Goal: Navigation & Orientation: Understand site structure

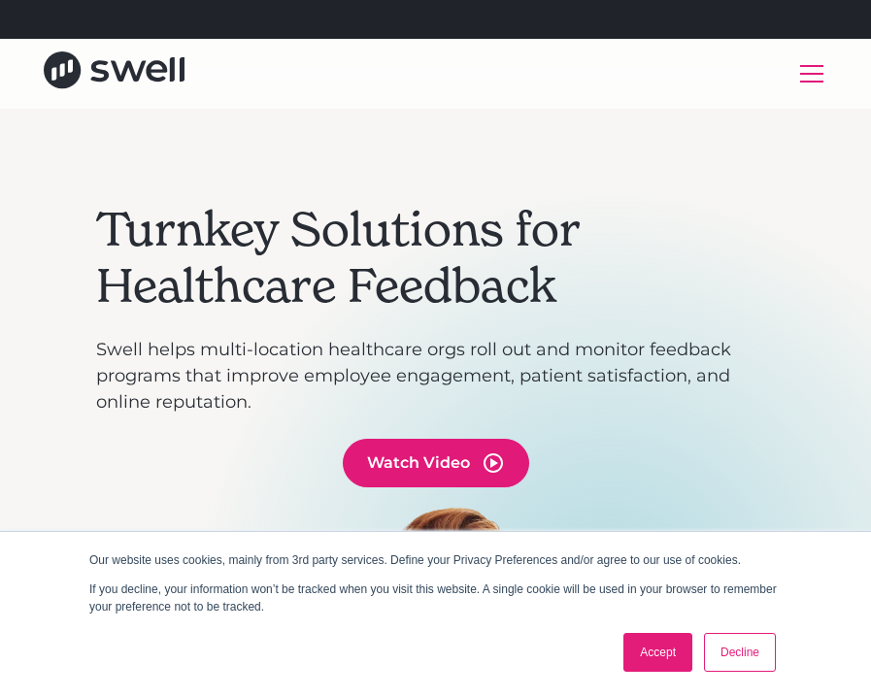
click at [660, 666] on link "Accept" at bounding box center [657, 652] width 69 height 39
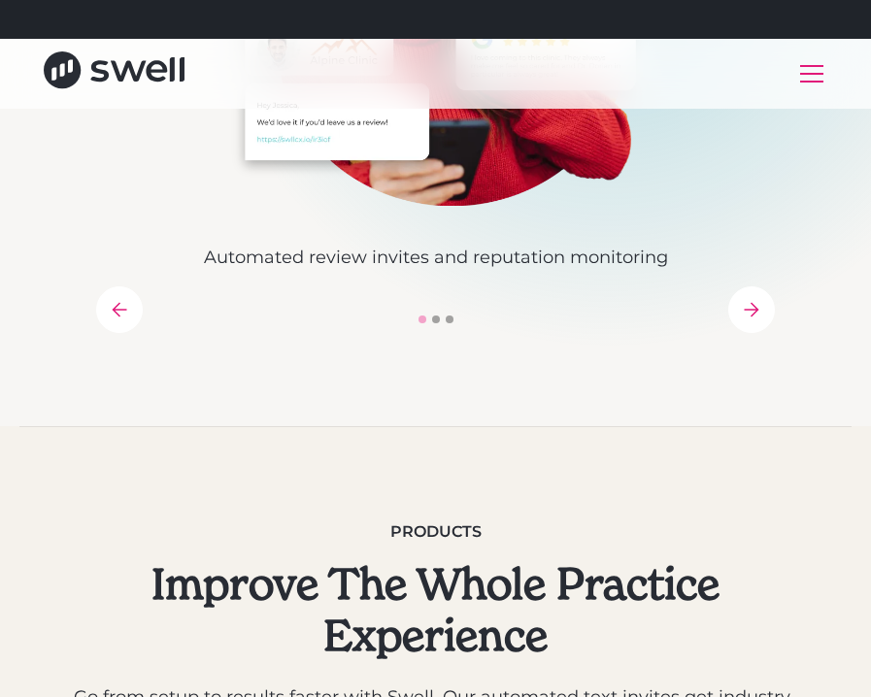
scroll to position [665, 0]
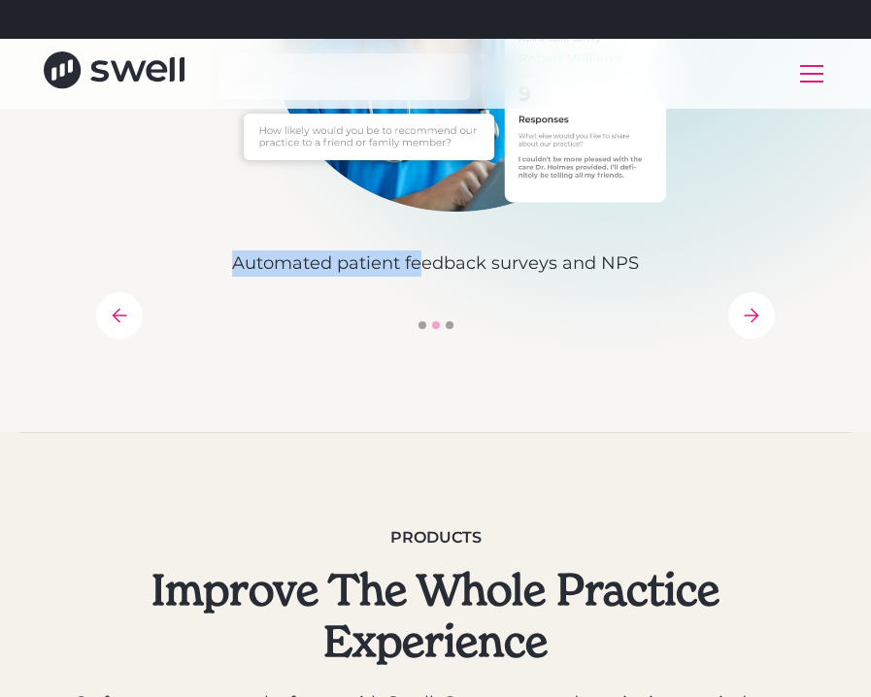
drag, startPoint x: 688, startPoint y: 256, endPoint x: 428, endPoint y: 275, distance: 260.8
click at [428, 275] on div "Automated review invites and reputation monitoring Automated patient feedback s…" at bounding box center [435, 59] width 679 height 435
click at [114, 315] on icon "previous slide" at bounding box center [119, 315] width 15 height 15
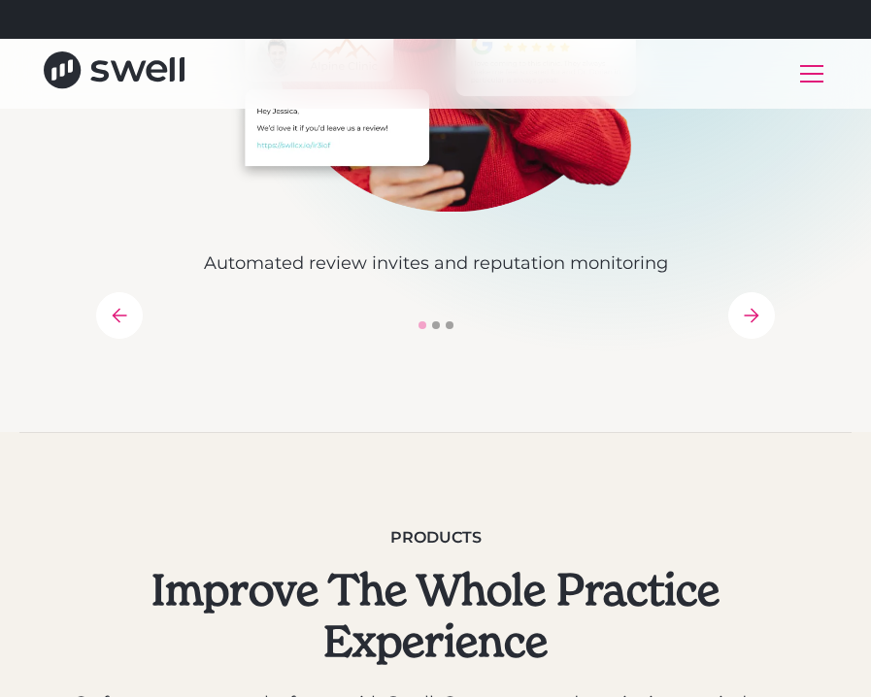
click at [114, 315] on icon "previous slide" at bounding box center [119, 315] width 15 height 15
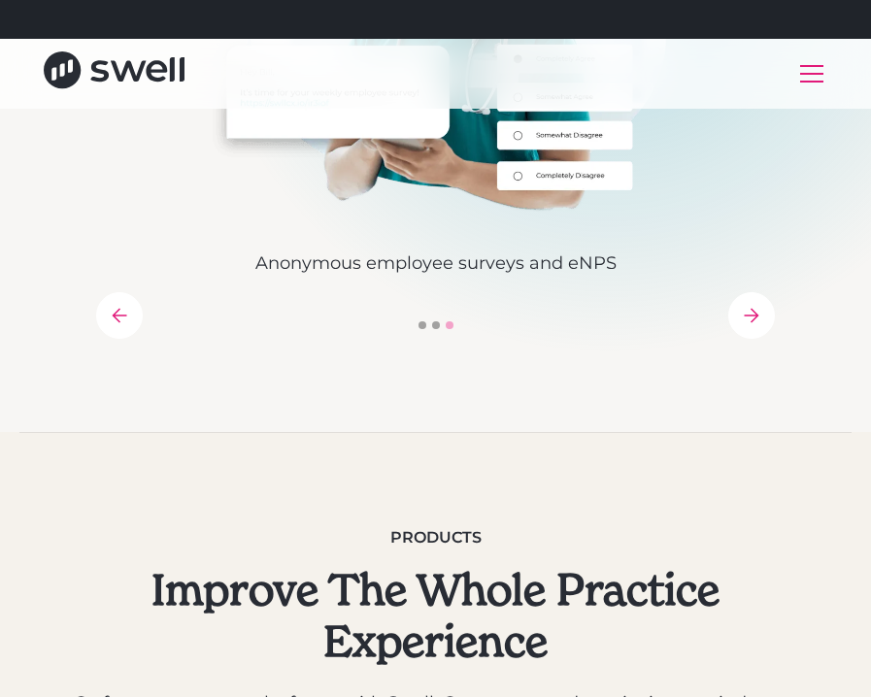
click at [745, 314] on icon "next slide" at bounding box center [752, 316] width 16 height 16
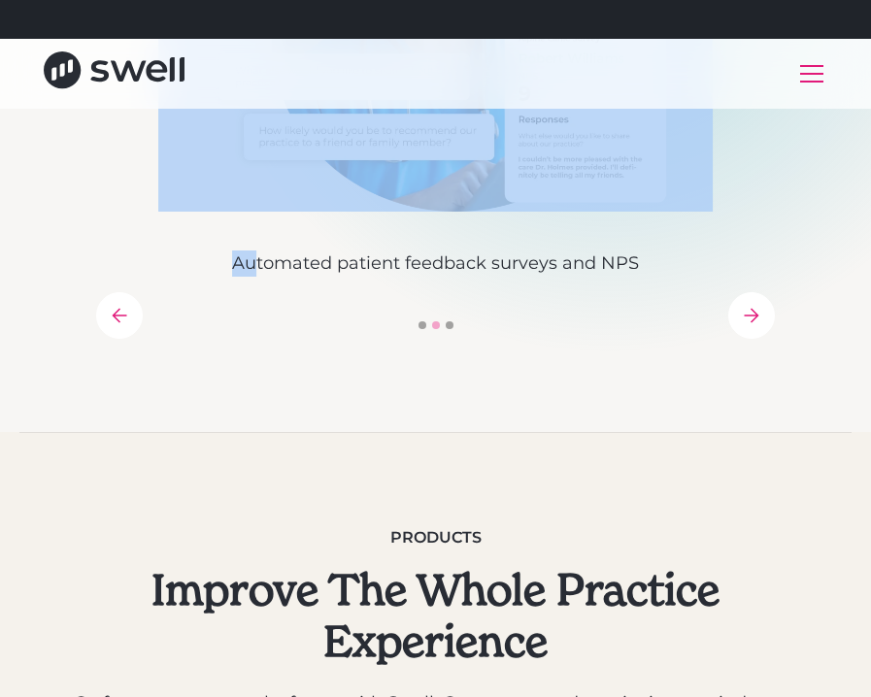
drag, startPoint x: 697, startPoint y: 275, endPoint x: 257, endPoint y: 256, distance: 440.1
click at [257, 256] on div "Automated review invites and reputation monitoring Automated patient feedback s…" at bounding box center [435, 59] width 679 height 435
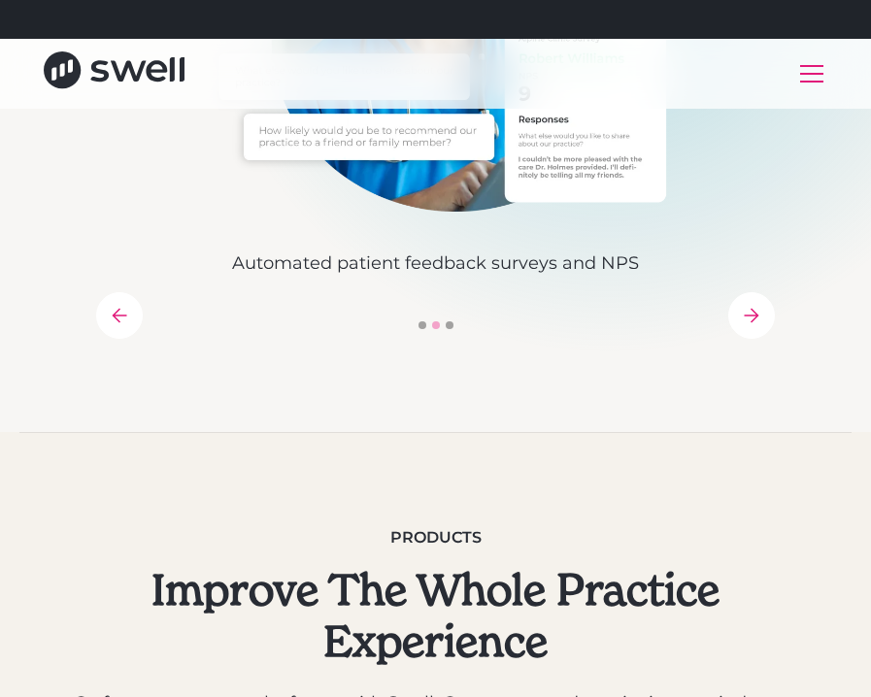
click at [146, 308] on div "Automated review invites and reputation monitoring Automated patient feedback s…" at bounding box center [435, 90] width 679 height 497
click at [116, 313] on icon "previous slide" at bounding box center [120, 316] width 16 height 16
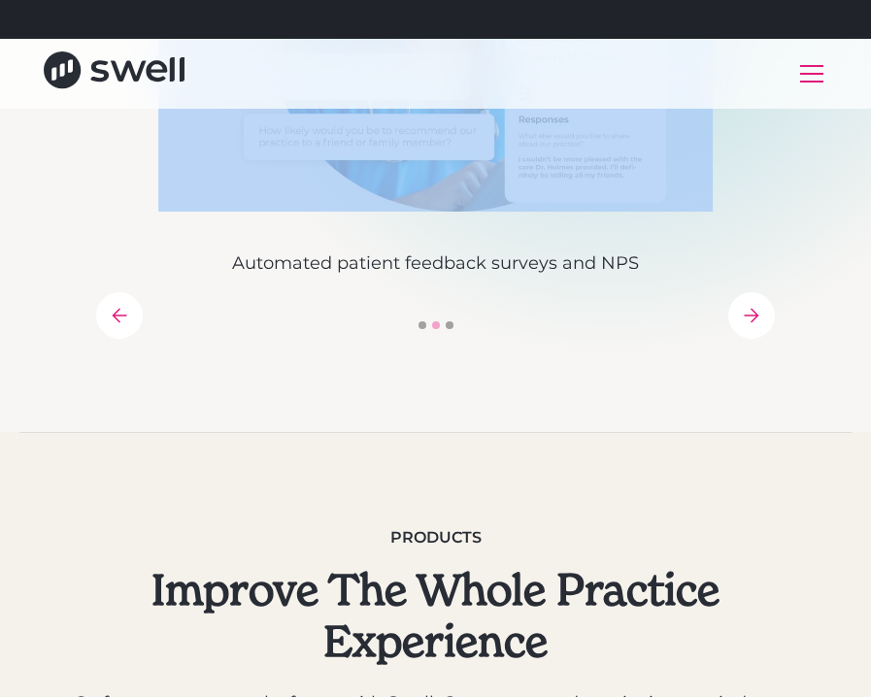
drag, startPoint x: 684, startPoint y: 268, endPoint x: 285, endPoint y: 275, distance: 399.0
click at [285, 275] on div "Automated review invites and reputation monitoring Automated patient feedback s…" at bounding box center [435, 59] width 679 height 435
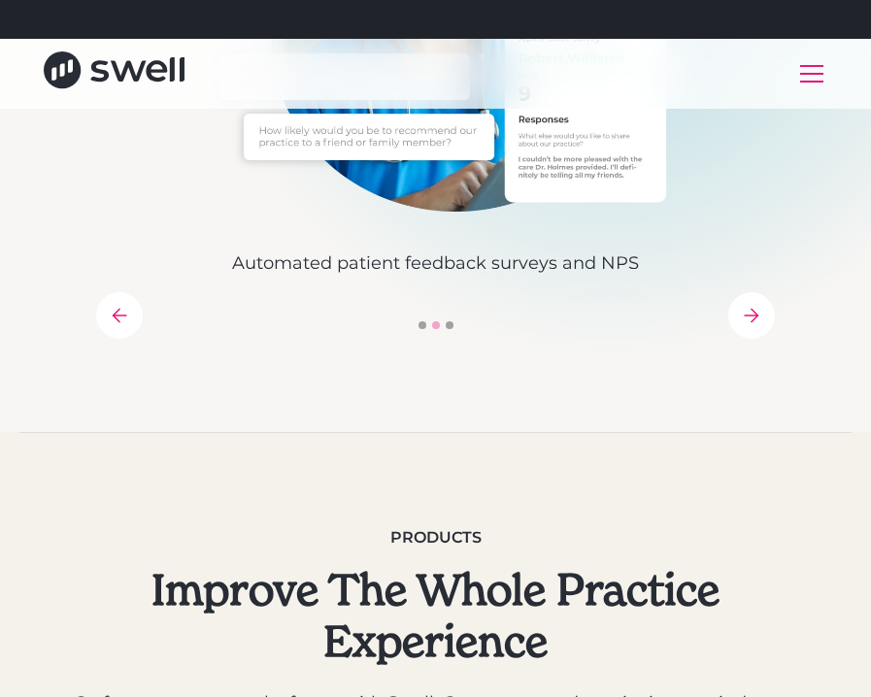
click at [139, 296] on div "Automated review invites and reputation monitoring Automated patient feedback s…" at bounding box center [435, 90] width 679 height 497
click at [135, 301] on div "previous slide" at bounding box center [119, 315] width 47 height 47
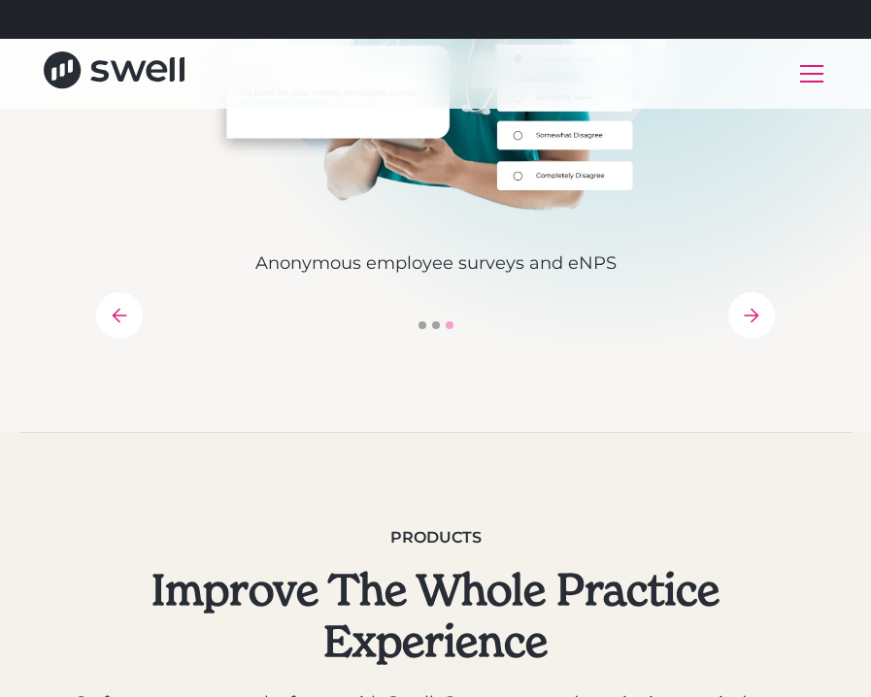
click at [745, 315] on icon "next slide" at bounding box center [752, 315] width 15 height 15
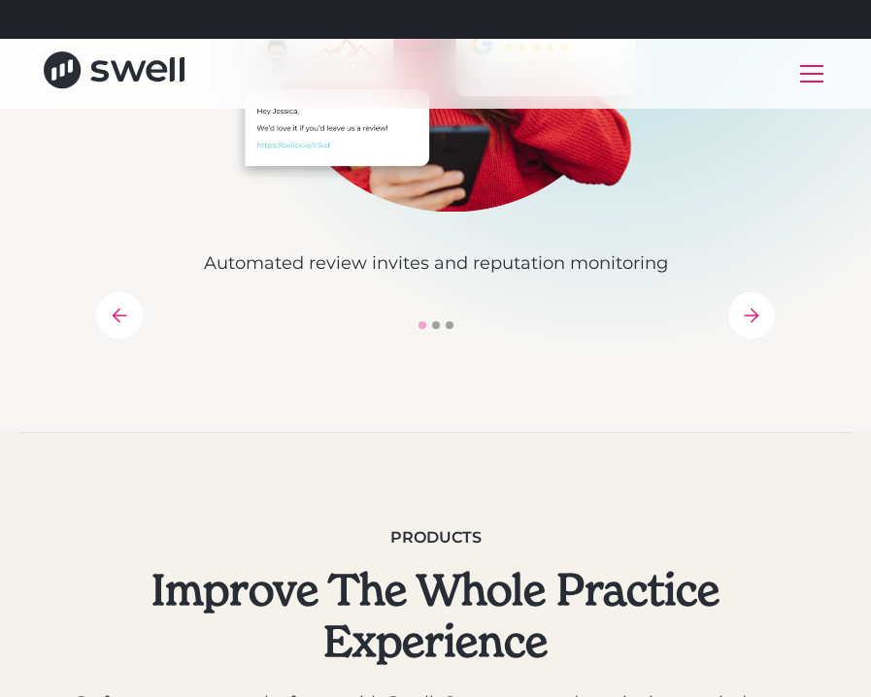
click at [745, 316] on icon "next slide" at bounding box center [752, 316] width 16 height 16
click at [748, 315] on icon "next slide" at bounding box center [752, 316] width 16 height 16
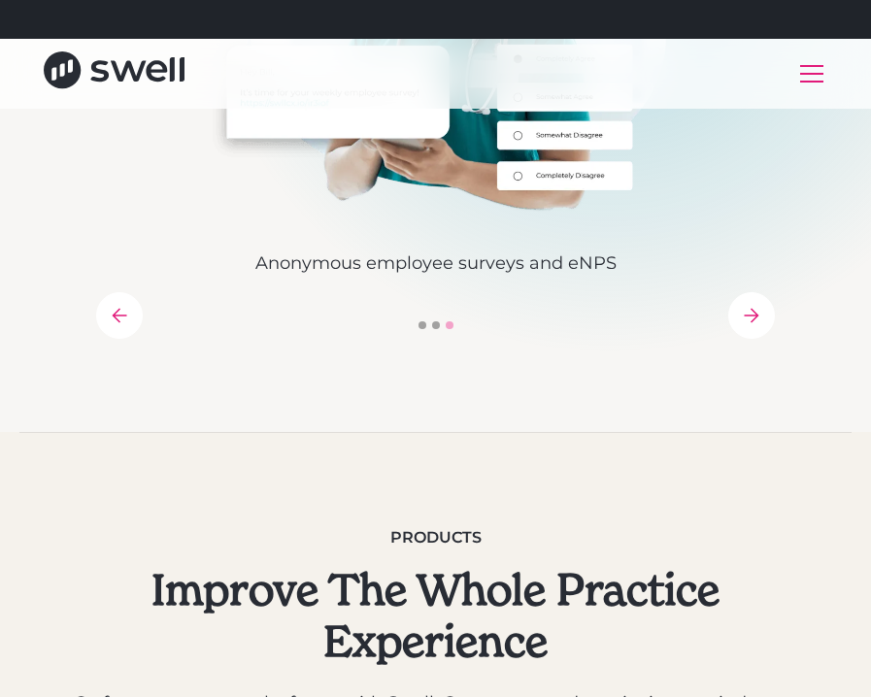
click at [760, 307] on div "next slide" at bounding box center [751, 315] width 47 height 47
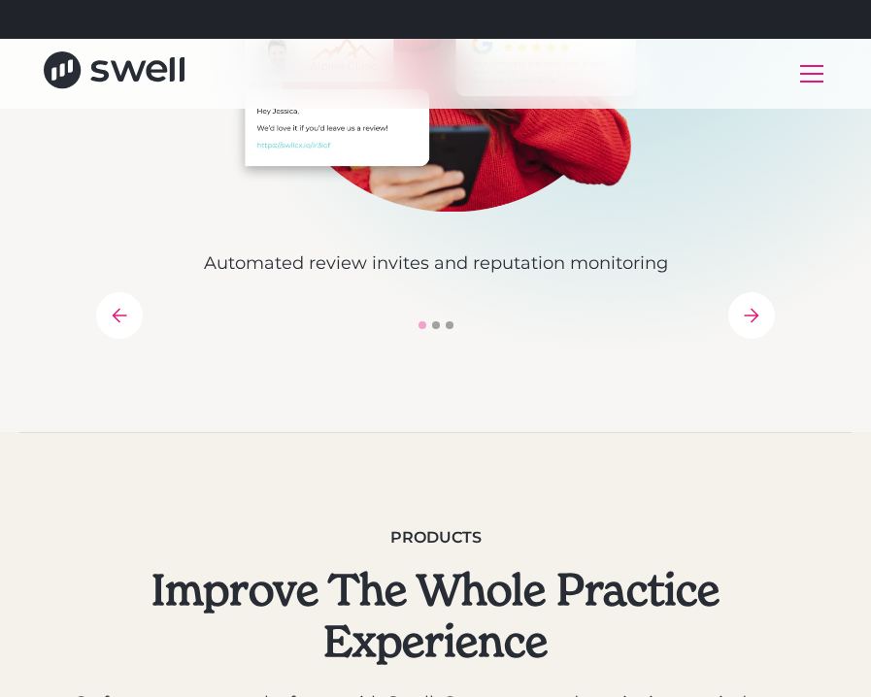
click at [760, 307] on div "next slide" at bounding box center [751, 315] width 47 height 47
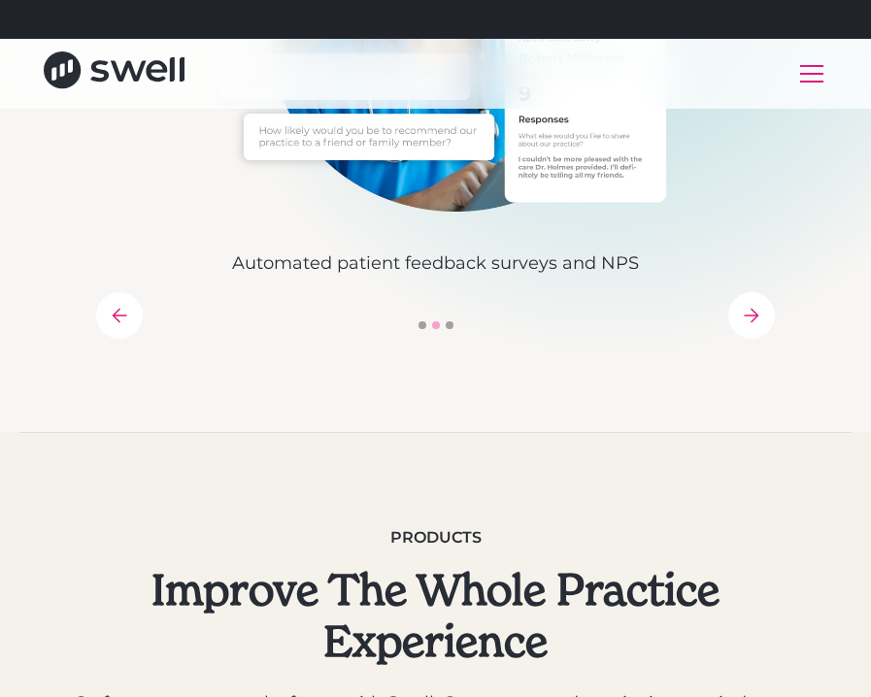
click at [760, 307] on div "next slide" at bounding box center [751, 315] width 47 height 47
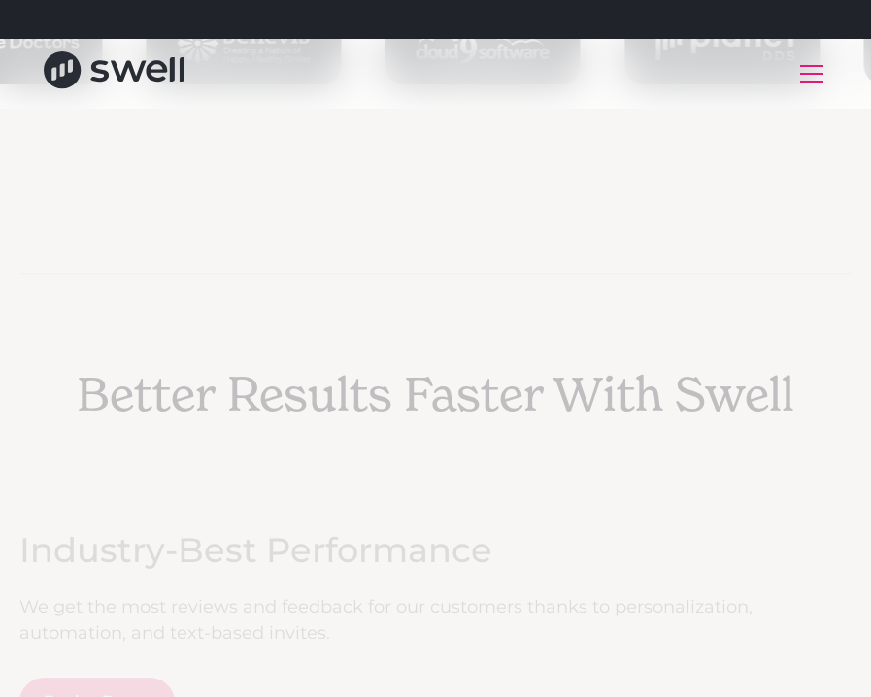
scroll to position [2595, 0]
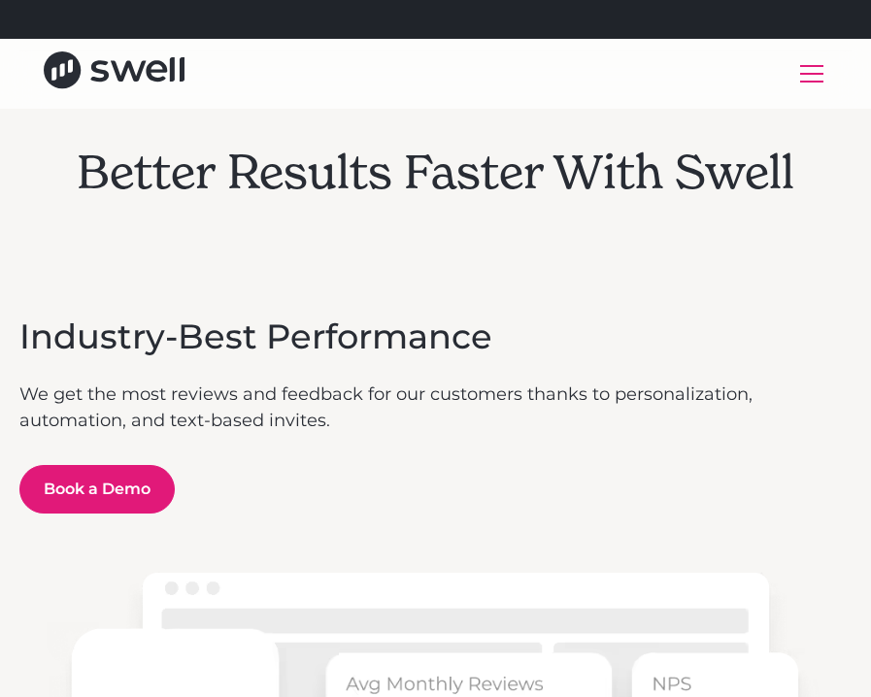
click at [820, 66] on div "menu" at bounding box center [811, 66] width 23 height 2
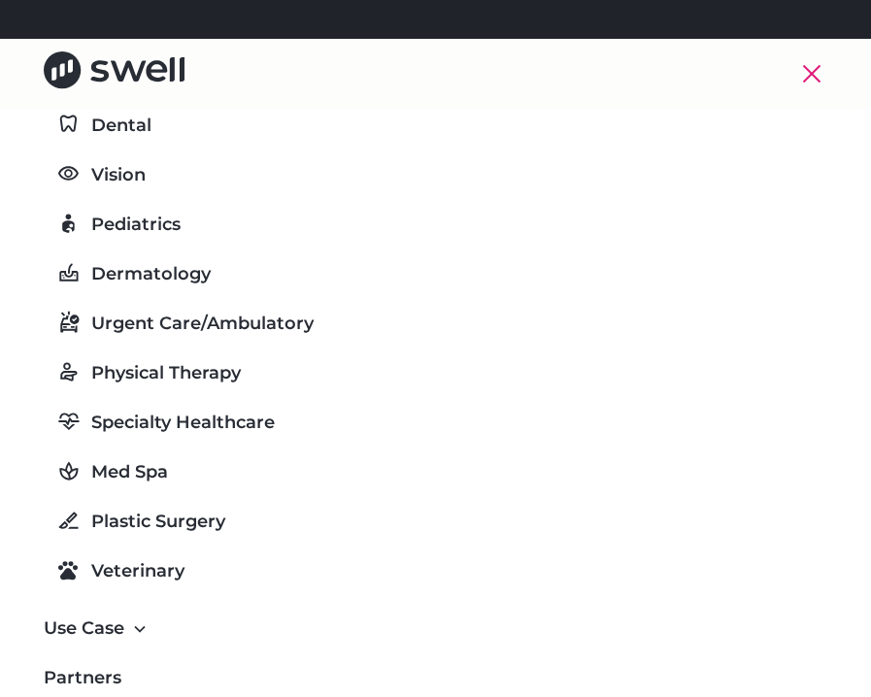
scroll to position [136, 0]
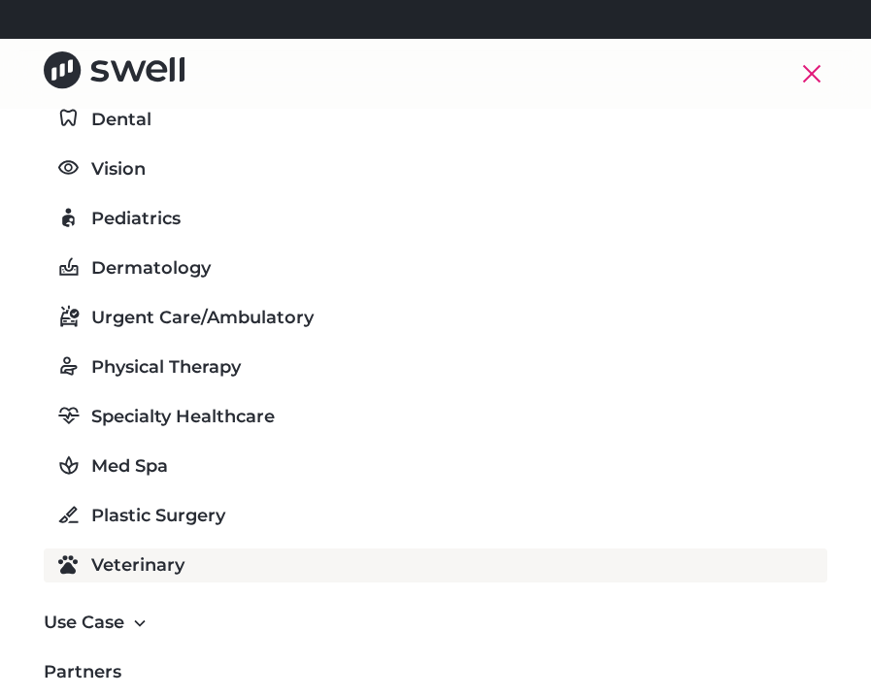
drag, startPoint x: 225, startPoint y: 568, endPoint x: 219, endPoint y: 557, distance: 12.2
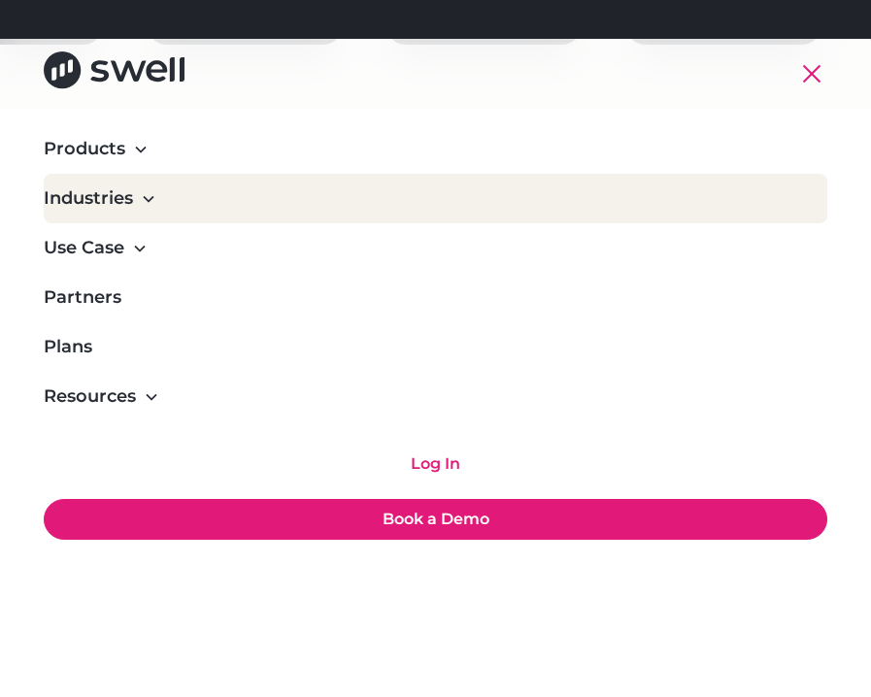
scroll to position [2493, 0]
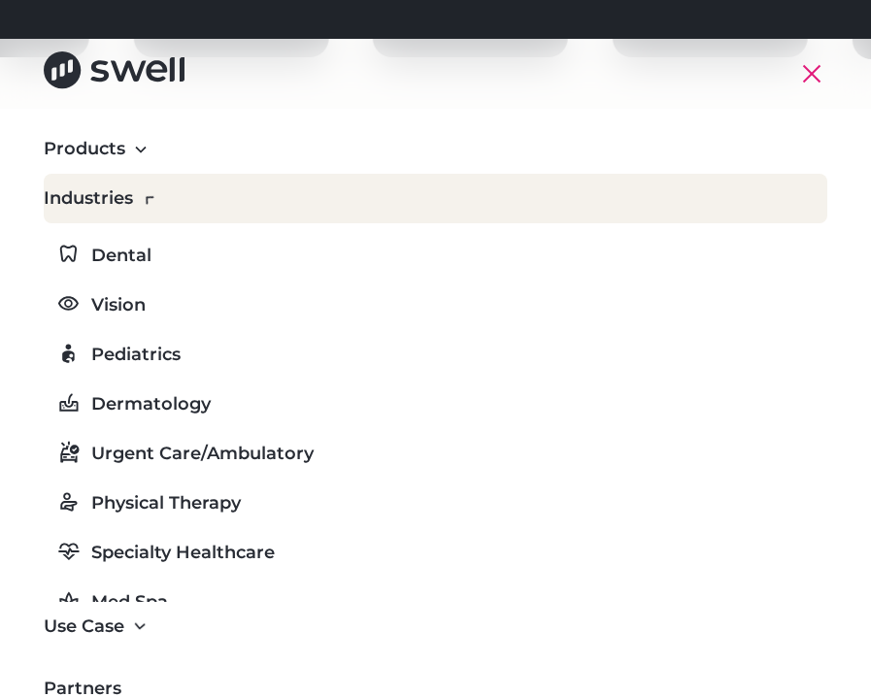
click at [106, 178] on div "Industries" at bounding box center [435, 199] width 783 height 50
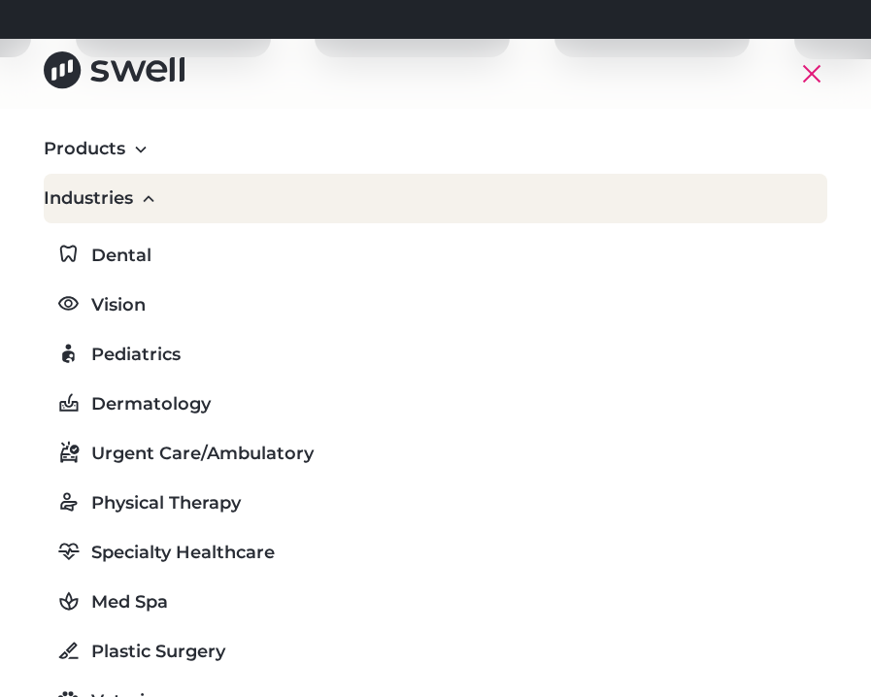
click at [103, 204] on div "Industries" at bounding box center [88, 198] width 89 height 26
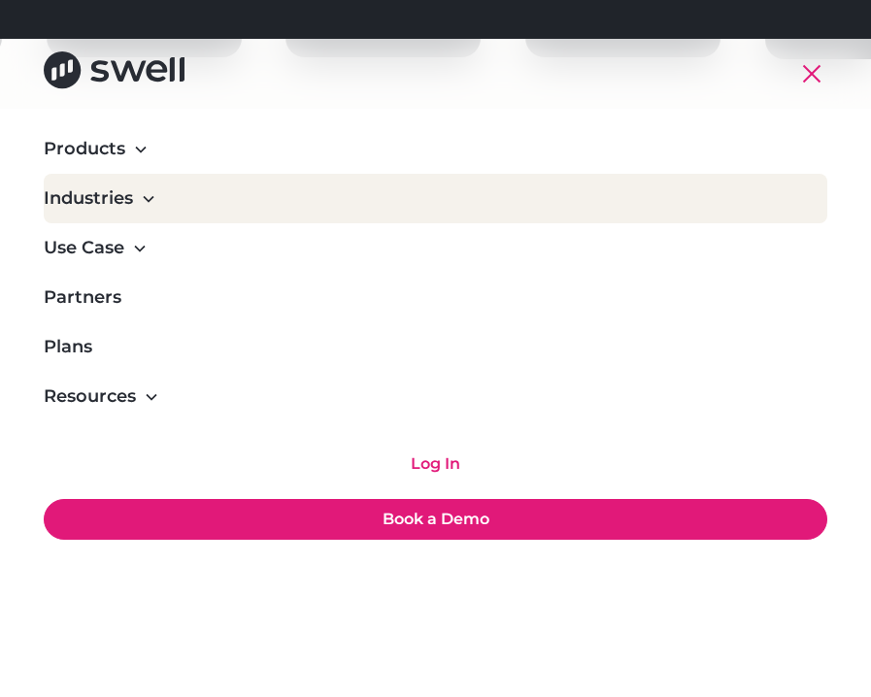
click at [90, 205] on div "Industries" at bounding box center [88, 198] width 89 height 26
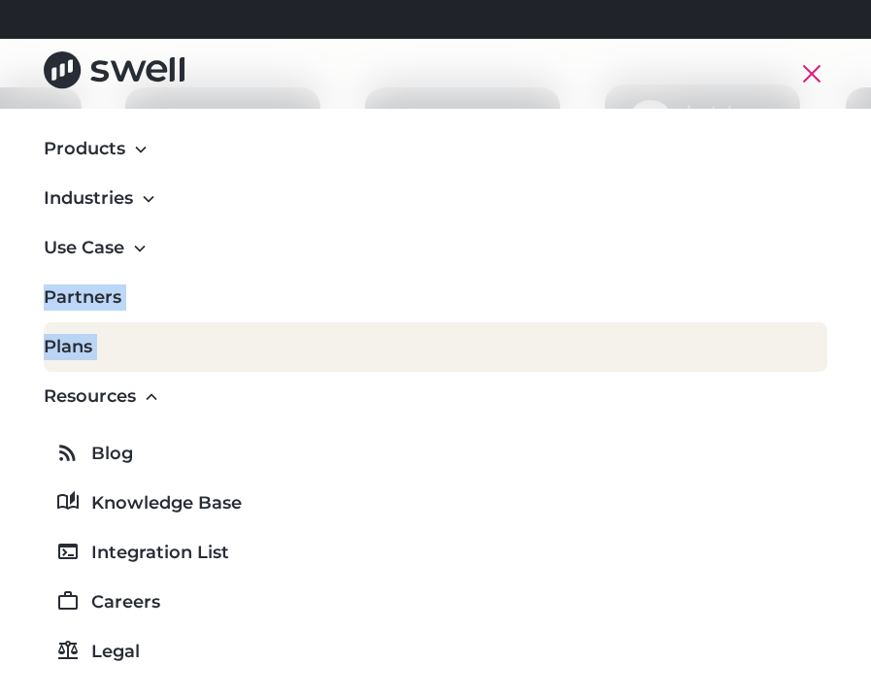
scroll to position [2321, 0]
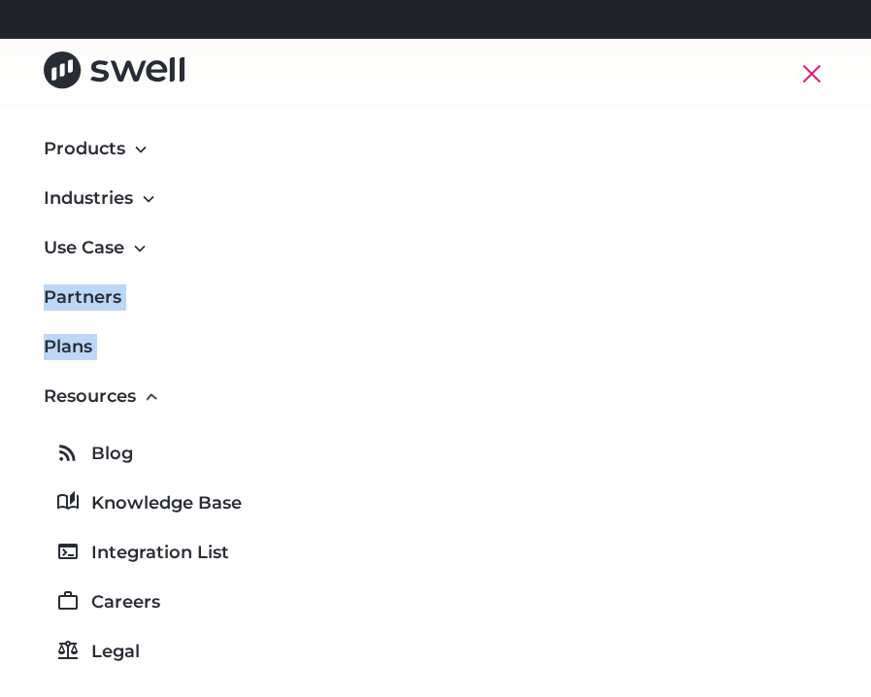
drag, startPoint x: 48, startPoint y: 235, endPoint x: 216, endPoint y: 424, distance: 253.7
click at [216, 424] on nav "Products Online Reputation Management Patient Experience Insights Employee Expe…" at bounding box center [435, 457] width 871 height 697
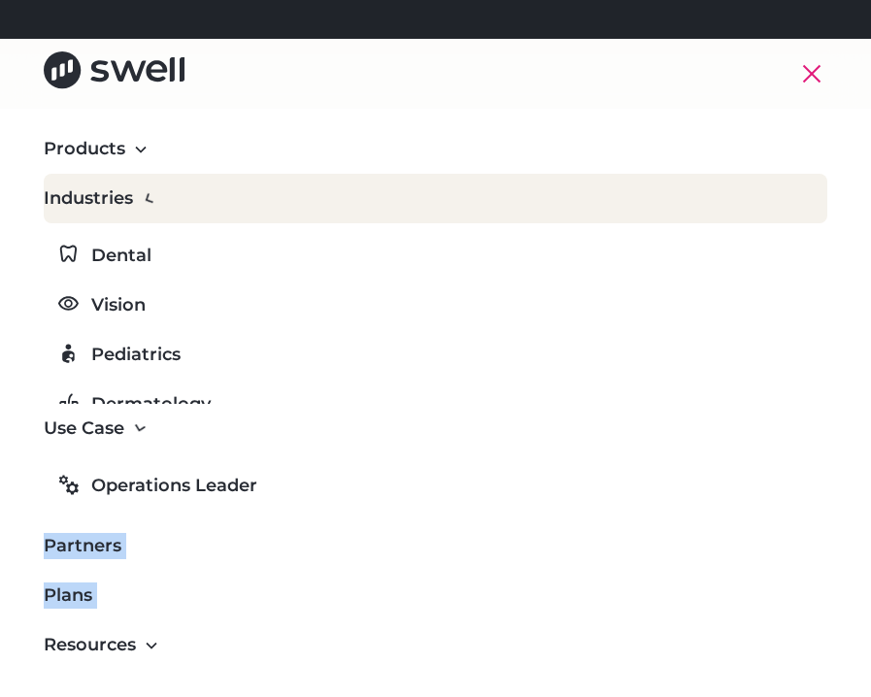
click at [114, 188] on div "Industries" at bounding box center [88, 198] width 89 height 26
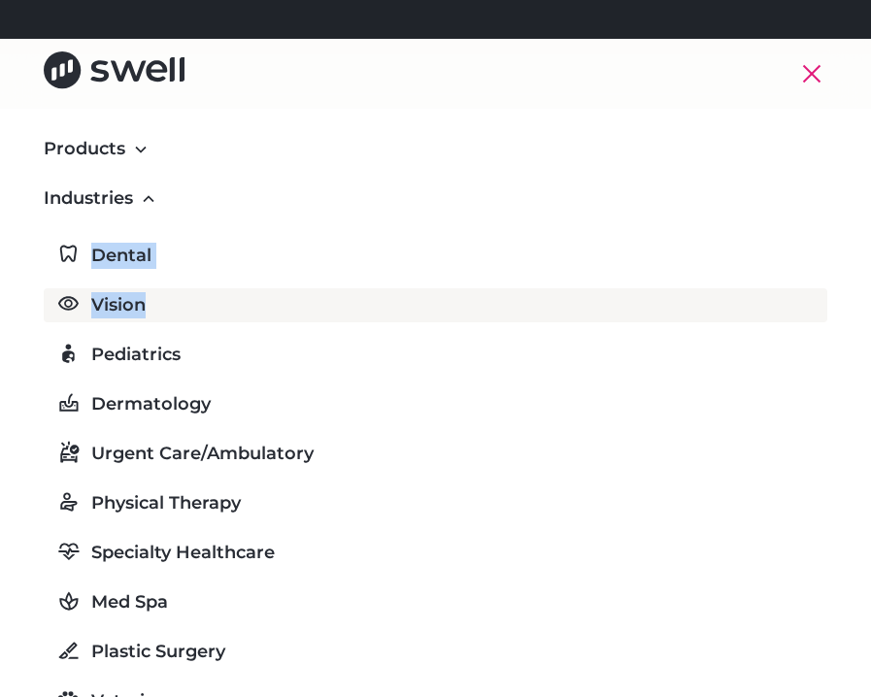
drag, startPoint x: 27, startPoint y: 233, endPoint x: 172, endPoint y: 301, distance: 159.8
click at [172, 301] on nav "Products Online Reputation Management Patient Experience Insights Employee Expe…" at bounding box center [435, 457] width 871 height 697
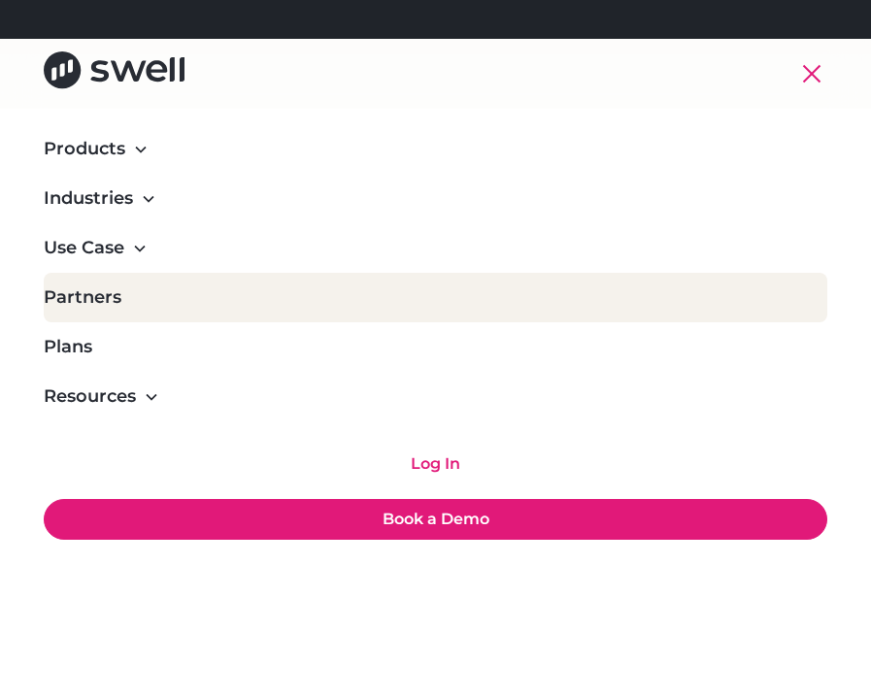
scroll to position [2999, 0]
